Goal: Task Accomplishment & Management: Use online tool/utility

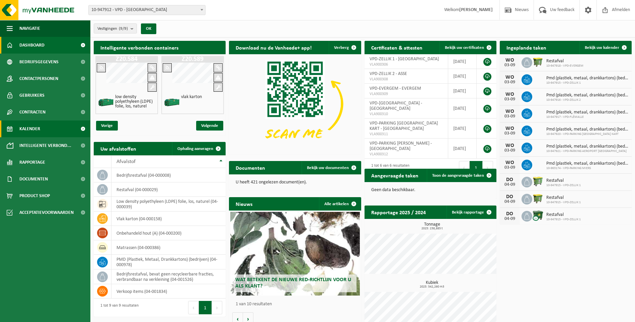
click at [28, 131] on span "Kalender" at bounding box center [29, 129] width 21 height 17
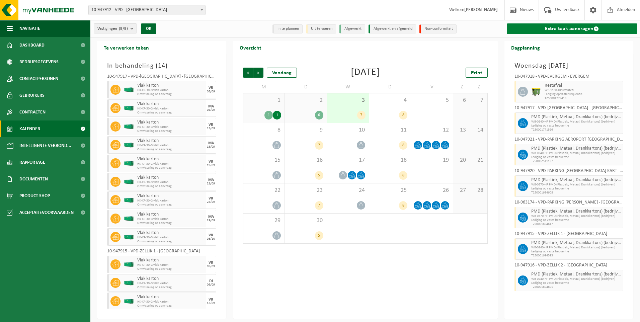
click at [576, 28] on link "Extra taak aanvragen" at bounding box center [572, 28] width 131 height 11
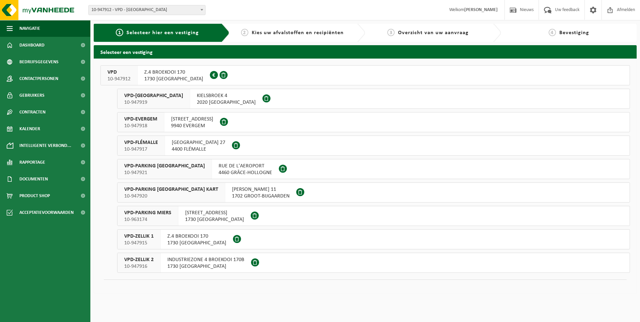
click at [136, 98] on span "VPD-ANTWERPEN" at bounding box center [153, 95] width 59 height 7
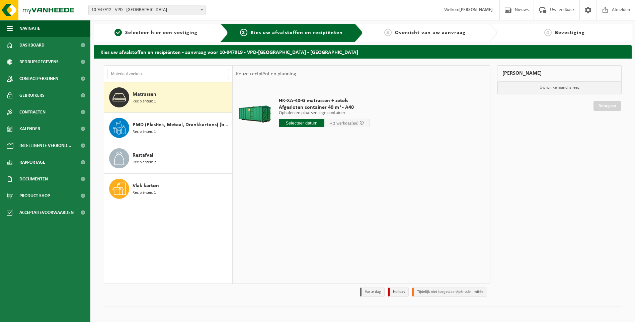
click at [152, 96] on span "Matrassen" at bounding box center [145, 94] width 24 height 8
click at [287, 123] on input "text" at bounding box center [302, 123] width 46 height 8
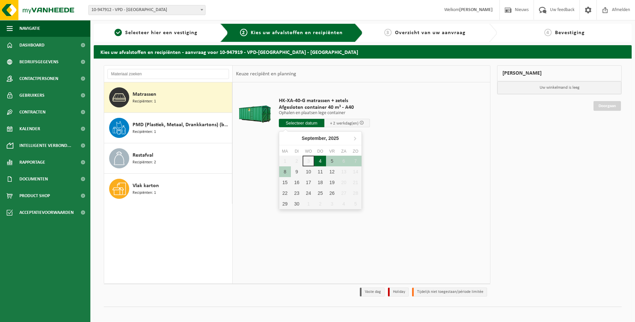
click at [318, 161] on div "4" at bounding box center [320, 161] width 12 height 11
type input "Van 2025-09-04"
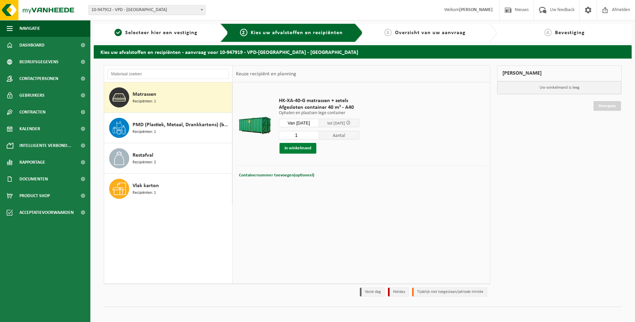
click at [301, 147] on button "In winkelmand" at bounding box center [298, 148] width 37 height 11
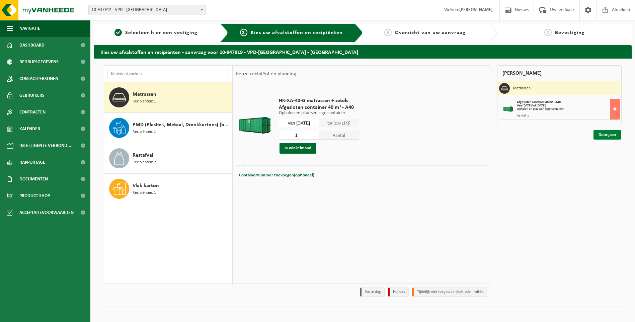
click at [609, 136] on link "Doorgaan" at bounding box center [606, 135] width 27 height 10
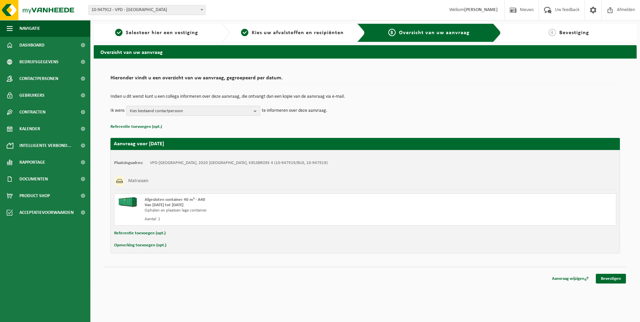
click at [255, 109] on b "button" at bounding box center [257, 110] width 6 height 9
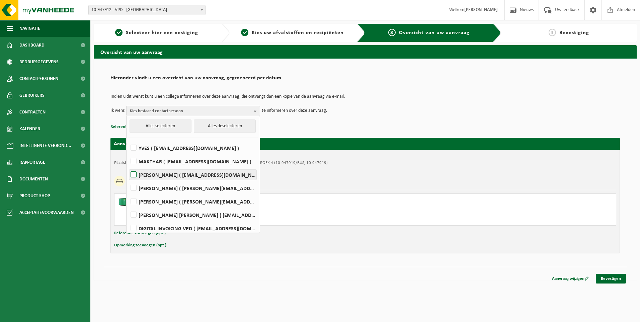
click at [192, 171] on label "ROMAIN ( romain@vpd.eu )" at bounding box center [192, 175] width 127 height 10
click at [128, 166] on input "ROMAIN ( romain@vpd.eu )" at bounding box center [128, 166] width 0 height 0
checkbox input "true"
click at [420, 129] on p "Referentie toevoegen (opt.)" at bounding box center [364, 127] width 509 height 9
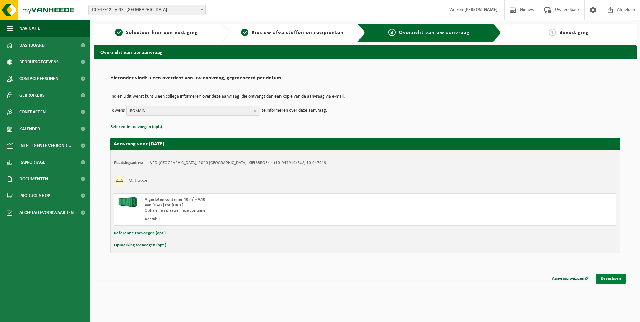
click at [618, 278] on link "Bevestigen" at bounding box center [611, 279] width 30 height 10
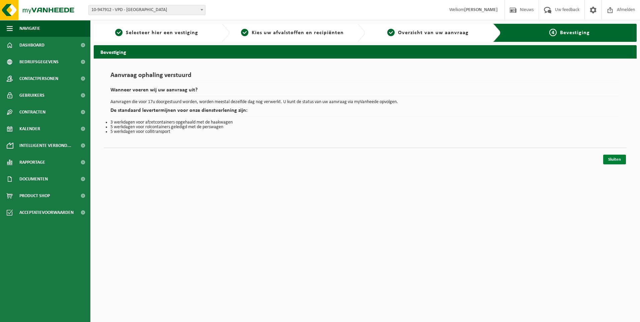
click at [621, 159] on link "Sluiten" at bounding box center [614, 160] width 23 height 10
